Goal: Navigation & Orientation: Go to known website

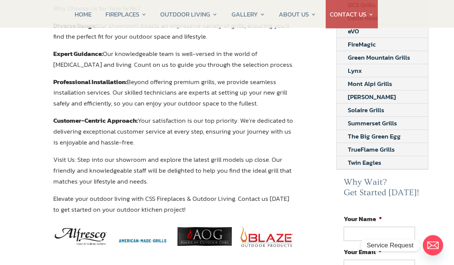
scroll to position [207, 1]
click at [387, 126] on link "Summerset Grills" at bounding box center [373, 123] width 72 height 13
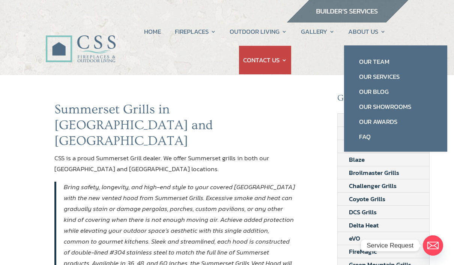
click at [392, 79] on link "Our Services" at bounding box center [396, 76] width 88 height 15
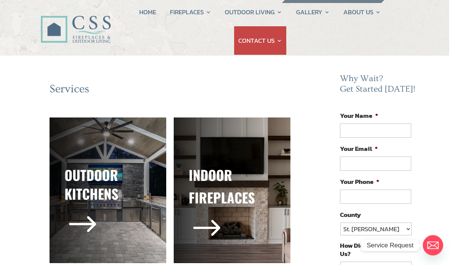
scroll to position [0, 5]
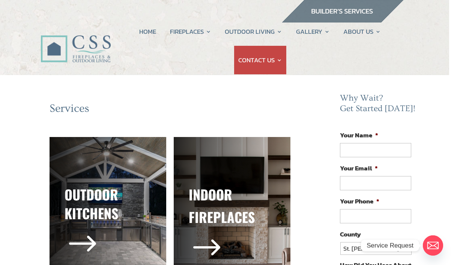
click at [142, 28] on link "HOME" at bounding box center [147, 31] width 17 height 29
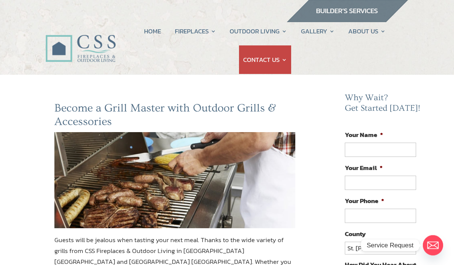
click at [153, 33] on link "HOME" at bounding box center [152, 31] width 17 height 29
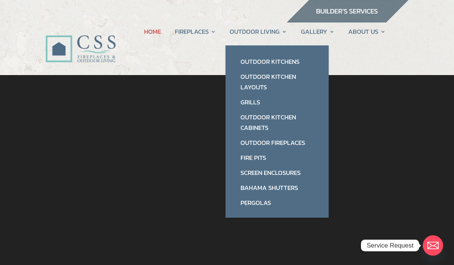
click at [252, 104] on link "Grills" at bounding box center [277, 102] width 88 height 15
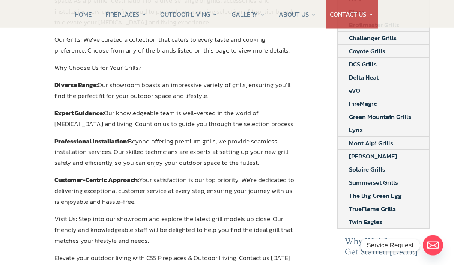
scroll to position [148, 0]
click at [392, 183] on link "Summerset Grills" at bounding box center [374, 182] width 72 height 13
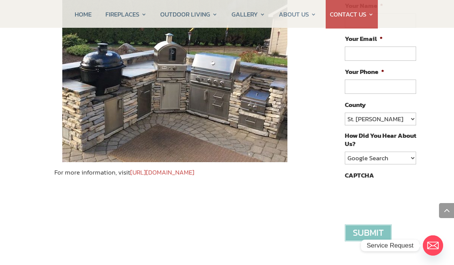
scroll to position [420, 0]
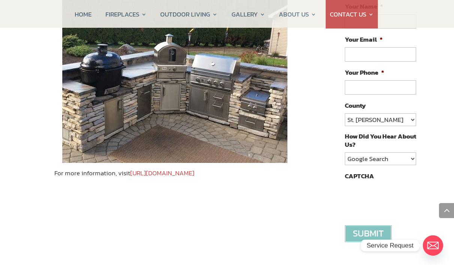
click at [165, 168] on link "[URL][DOMAIN_NAME]" at bounding box center [162, 173] width 64 height 10
